Goal: Task Accomplishment & Management: Manage account settings

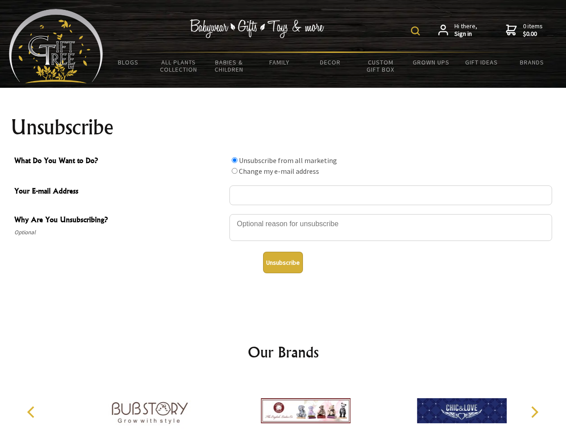
click at [417, 31] on img at bounding box center [415, 30] width 9 height 9
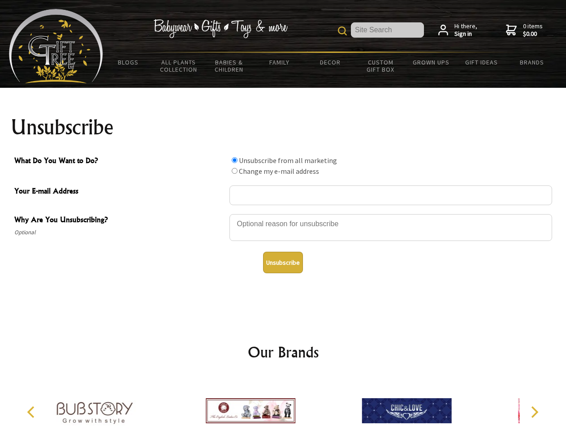
click at [283, 214] on div at bounding box center [390, 228] width 323 height 31
click at [234, 160] on input "What Do You Want to Do?" at bounding box center [235, 160] width 6 height 6
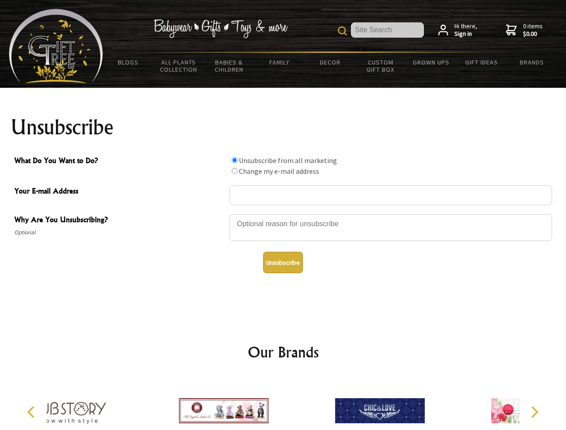
click at [234, 171] on input "What Do You Want to Do?" at bounding box center [235, 171] width 6 height 6
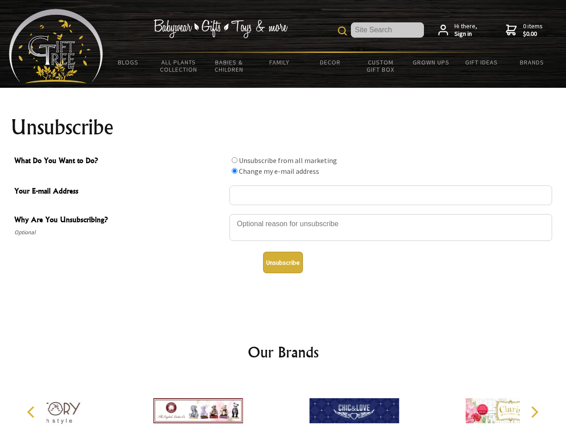
radio input "true"
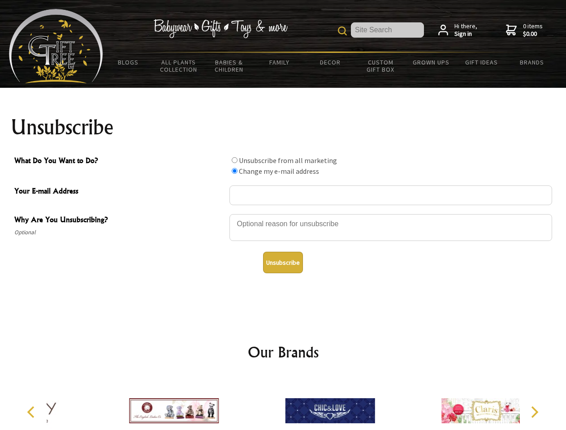
click at [283, 263] on button "Unsubscribe" at bounding box center [283, 263] width 40 height 22
click at [32, 412] on icon "Previous" at bounding box center [32, 413] width 12 height 12
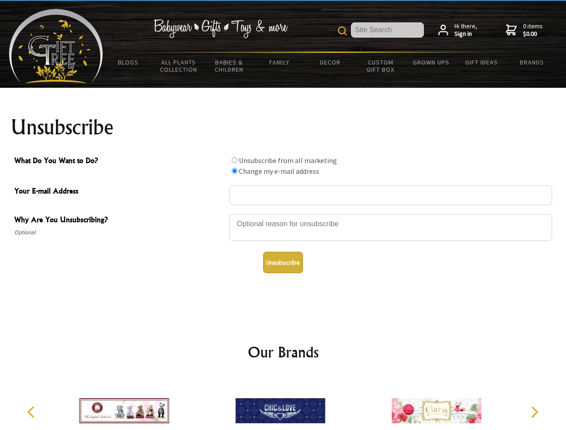
click at [534, 412] on icon "Next" at bounding box center [534, 413] width 12 height 12
